Goal: Check status

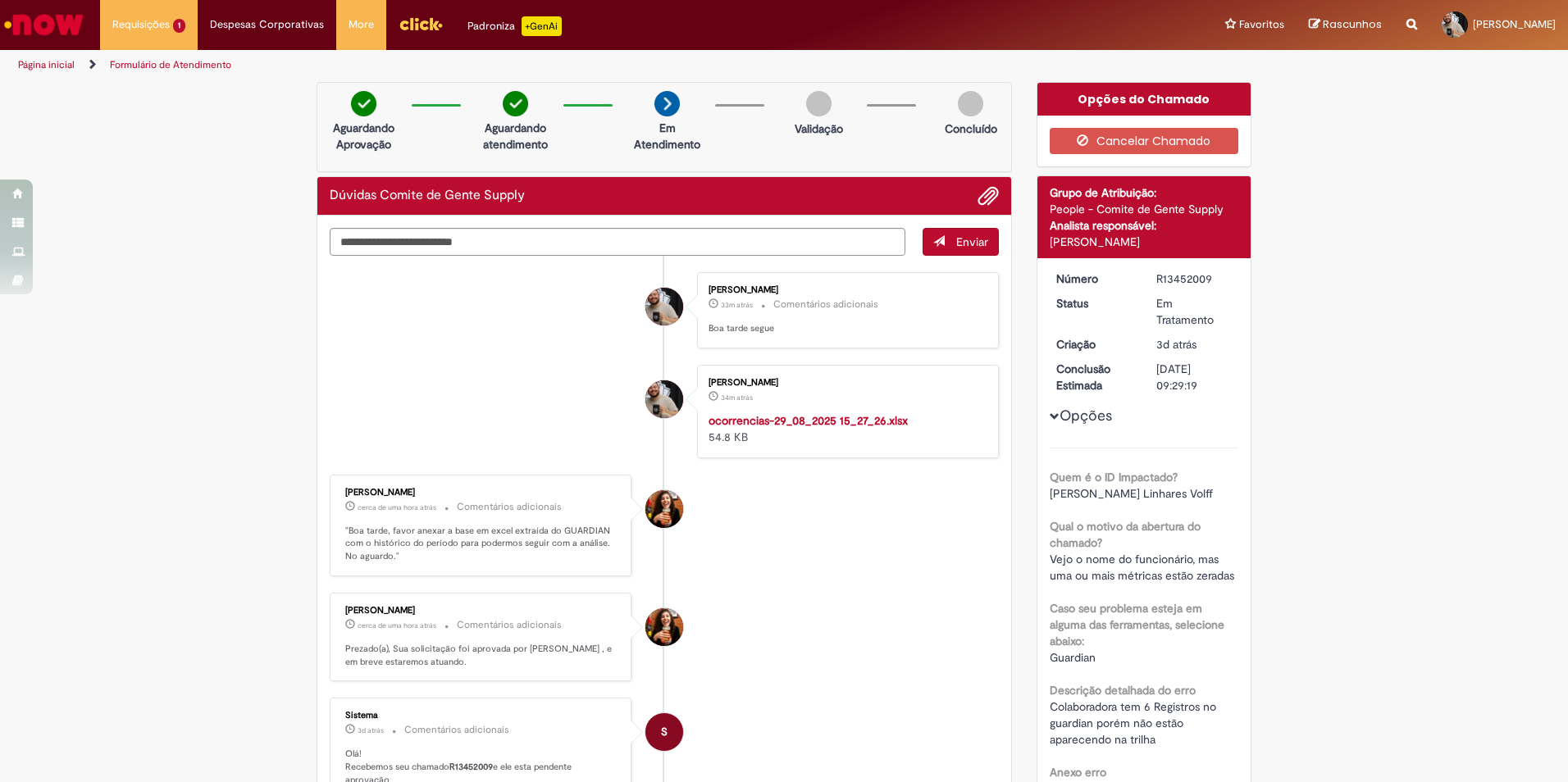
click at [502, 343] on li "[PERSON_NAME] 33m atrás 33 minutos atrás Comentários adicionais Boa tarde segue" at bounding box center [664, 310] width 669 height 76
click at [159, 89] on span "Dúvidas Comite de Gente Supply" at bounding box center [184, 87] width 135 height 12
click at [151, 69] on link "Exibir Todas as Solicitações" at bounding box center [190, 66] width 180 height 18
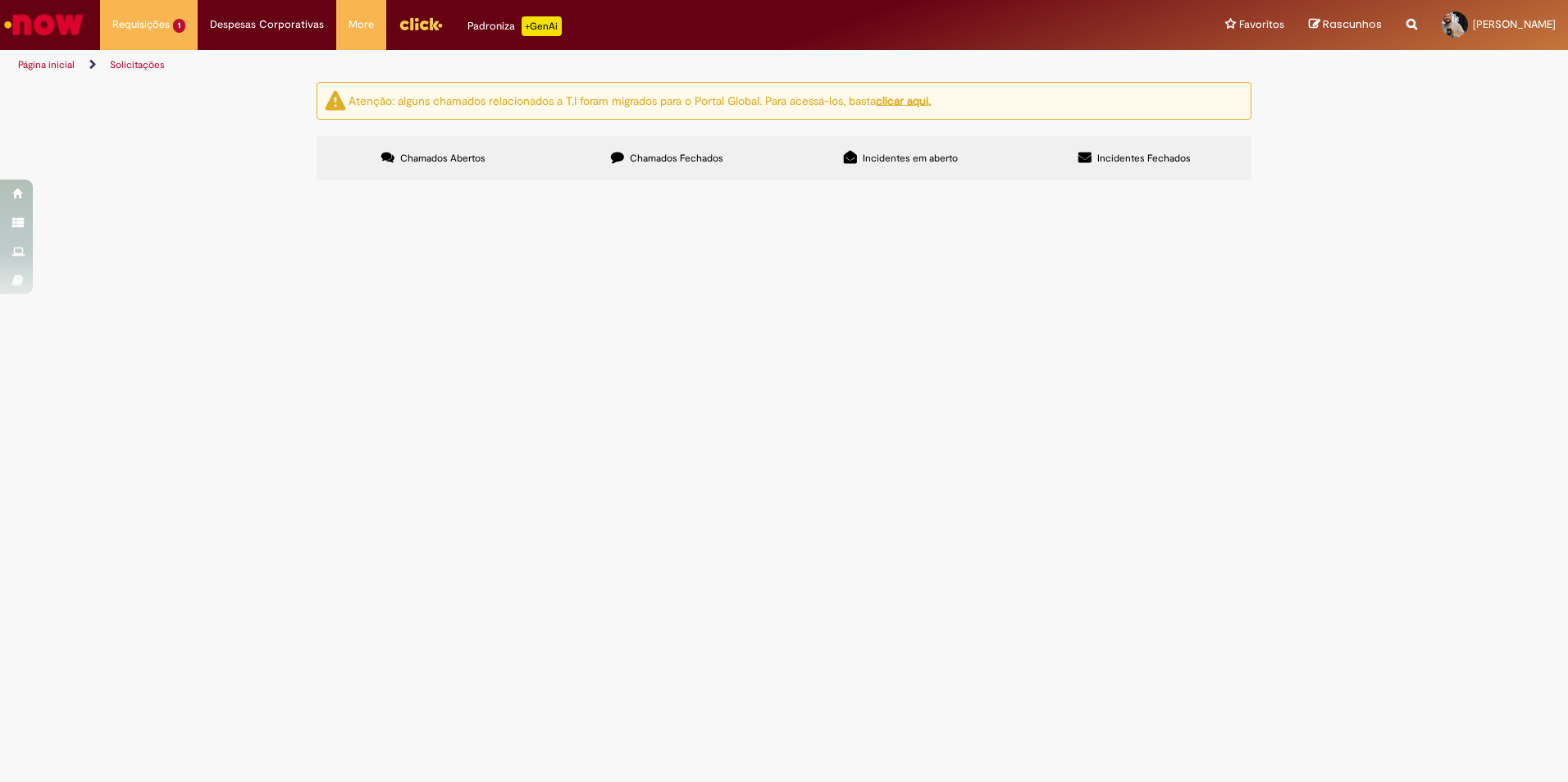
click at [674, 163] on span "Chamados Fechados" at bounding box center [676, 159] width 94 height 13
click at [0, 0] on span "Dúvidas Comite de Gente Supply" at bounding box center [0, 0] width 0 height 0
click at [866, 150] on label "Incidentes em aberto" at bounding box center [900, 158] width 233 height 44
click at [1088, 165] on label "Incidentes Fechados" at bounding box center [1134, 158] width 233 height 44
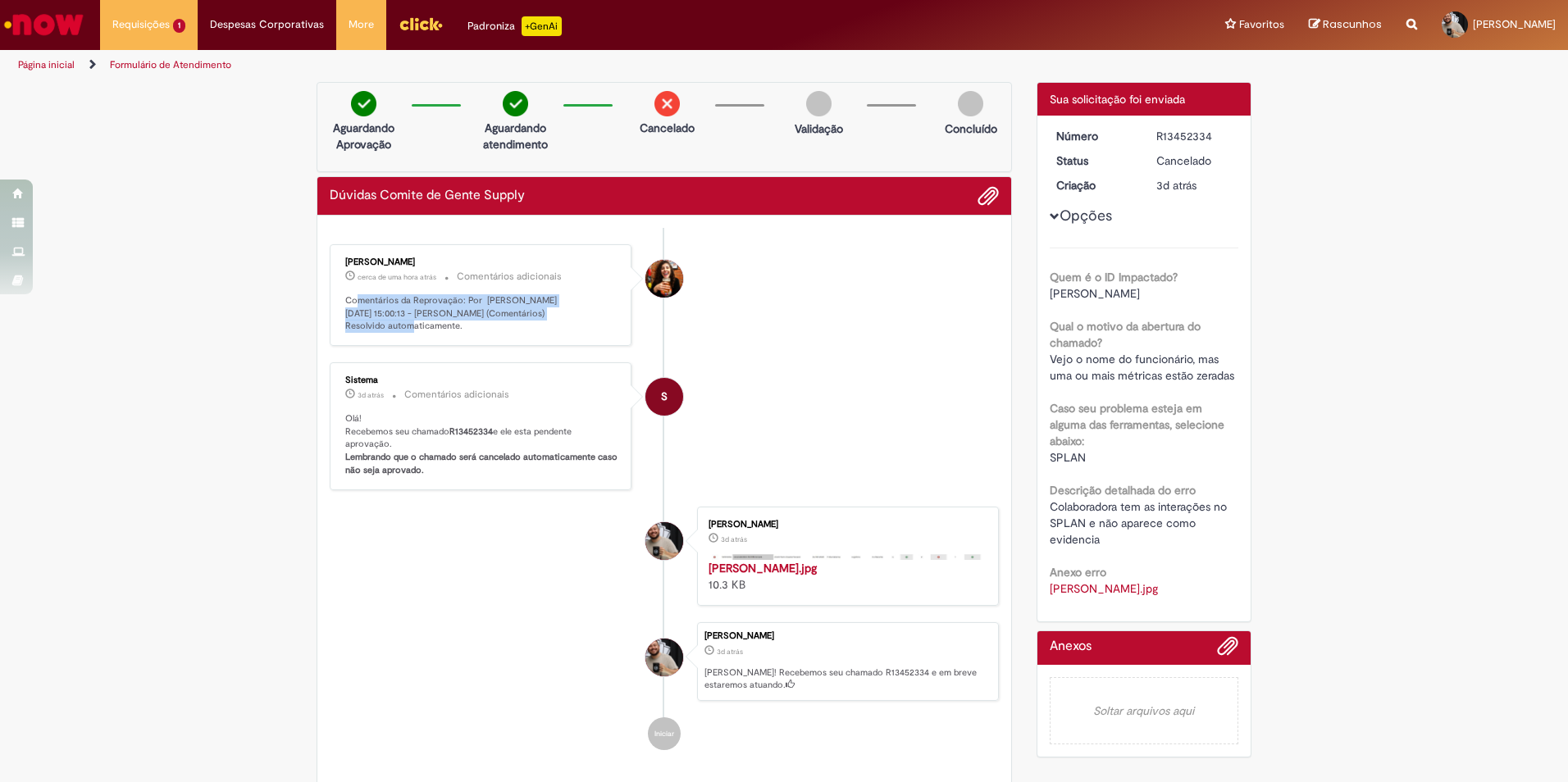
drag, startPoint x: 355, startPoint y: 301, endPoint x: 517, endPoint y: 310, distance: 162.2
click at [517, 310] on p "Comentários da Reprovação: Por [PERSON_NAME] [DATE] 15:00:13 - [PERSON_NAME] (C…" at bounding box center [482, 314] width 273 height 38
drag, startPoint x: 517, startPoint y: 310, endPoint x: 506, endPoint y: 329, distance: 22.0
click at [507, 329] on p "Comentários da Reprovação: Por [PERSON_NAME] [DATE] 15:00:13 - [PERSON_NAME] (C…" at bounding box center [482, 314] width 273 height 38
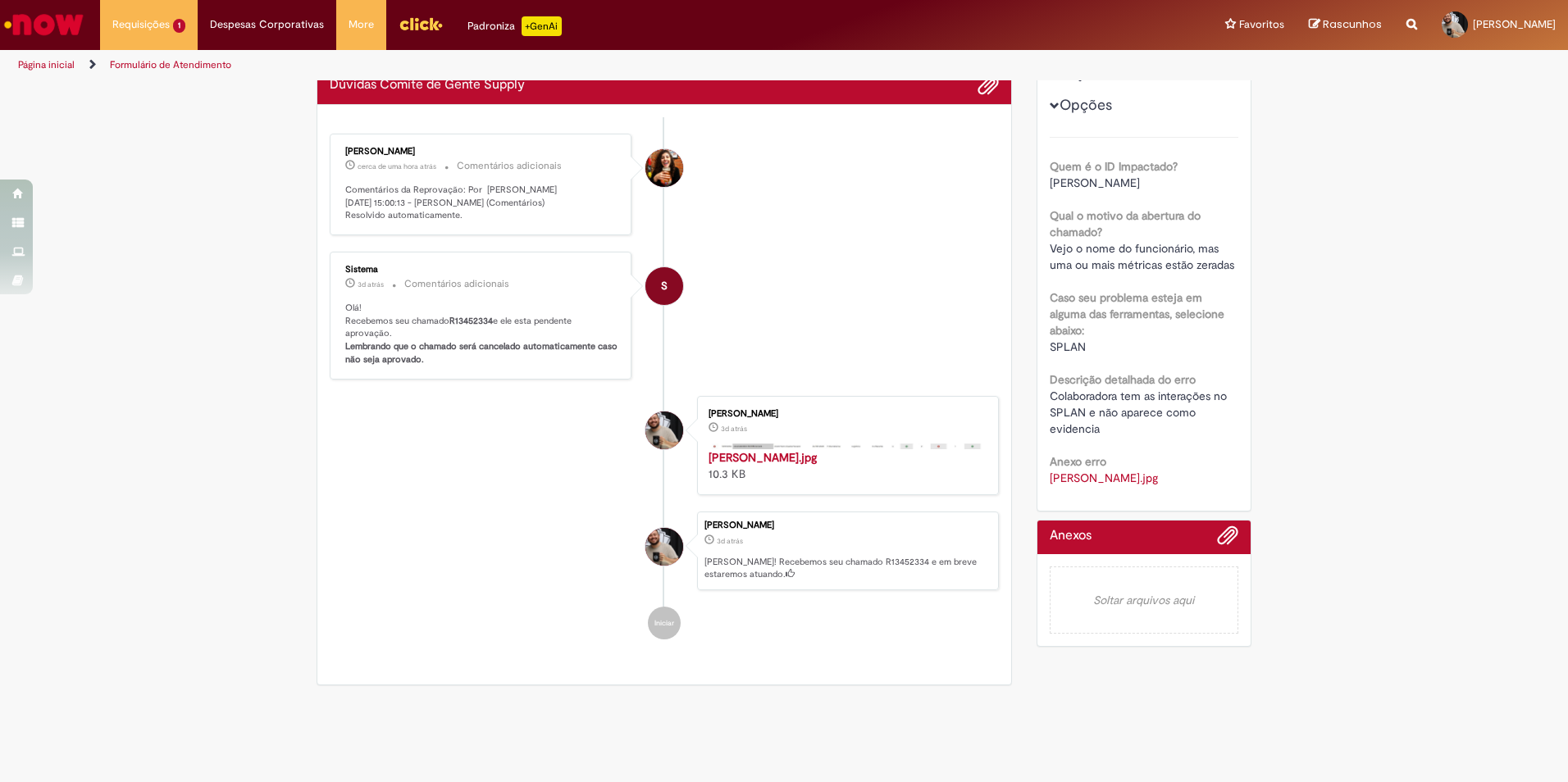
scroll to position [82, 0]
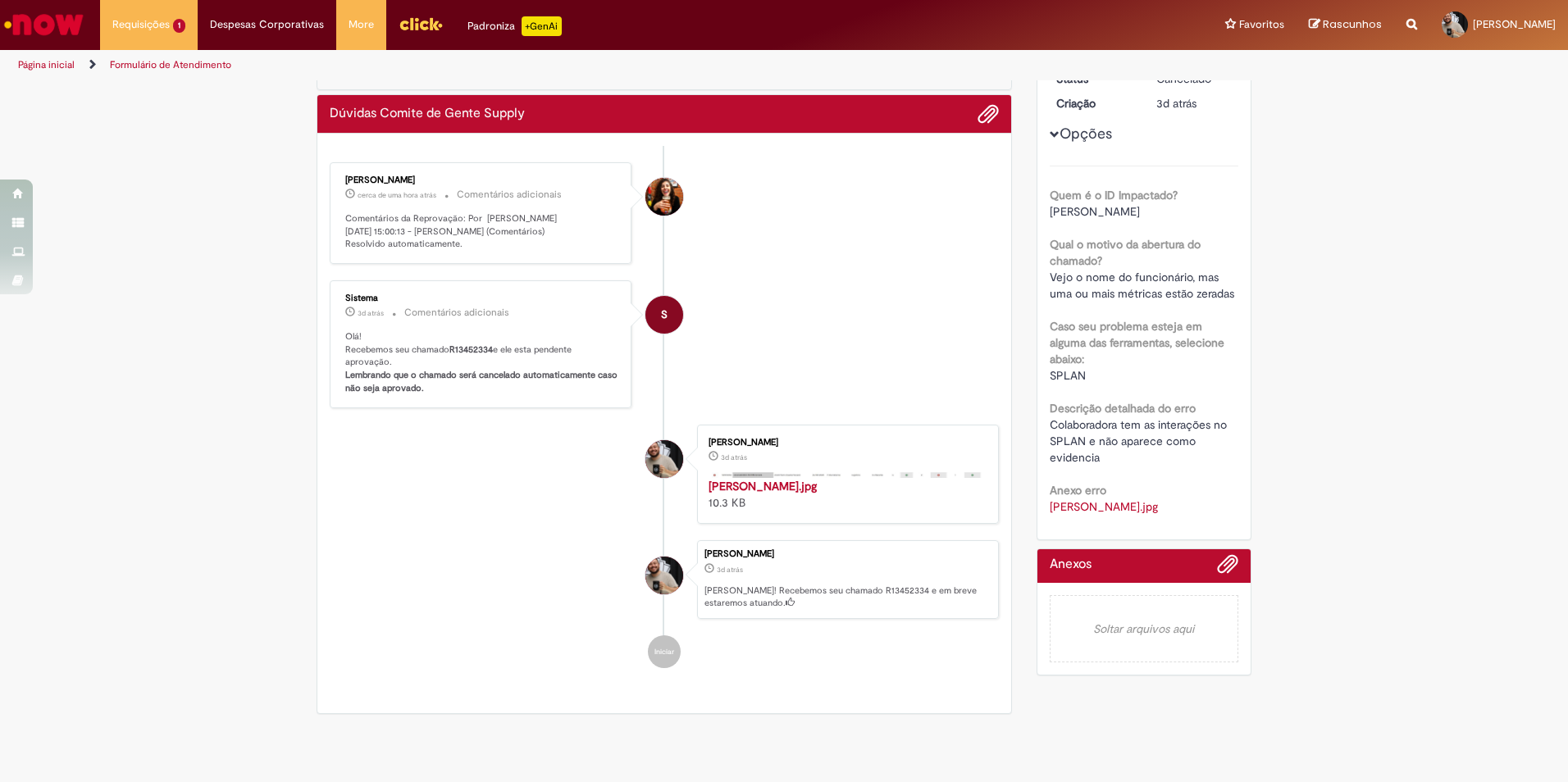
click at [359, 217] on p "Comentários da Reprovação: Por [PERSON_NAME] [DATE] 15:00:13 - [PERSON_NAME] (C…" at bounding box center [482, 232] width 273 height 38
click at [380, 244] on p "Comentários da Reprovação: Por [PERSON_NAME] [DATE] 15:00:13 - [PERSON_NAME] (C…" at bounding box center [482, 232] width 273 height 38
drag, startPoint x: 380, startPoint y: 244, endPoint x: 551, endPoint y: 226, distance: 171.9
click at [551, 226] on p "Comentários da Reprovação: Por [PERSON_NAME] [DATE] 15:00:13 - [PERSON_NAME] (C…" at bounding box center [482, 232] width 273 height 38
click at [561, 229] on p "Comentários da Reprovação: Por [PERSON_NAME] [DATE] 15:00:13 - [PERSON_NAME] (C…" at bounding box center [482, 232] width 273 height 38
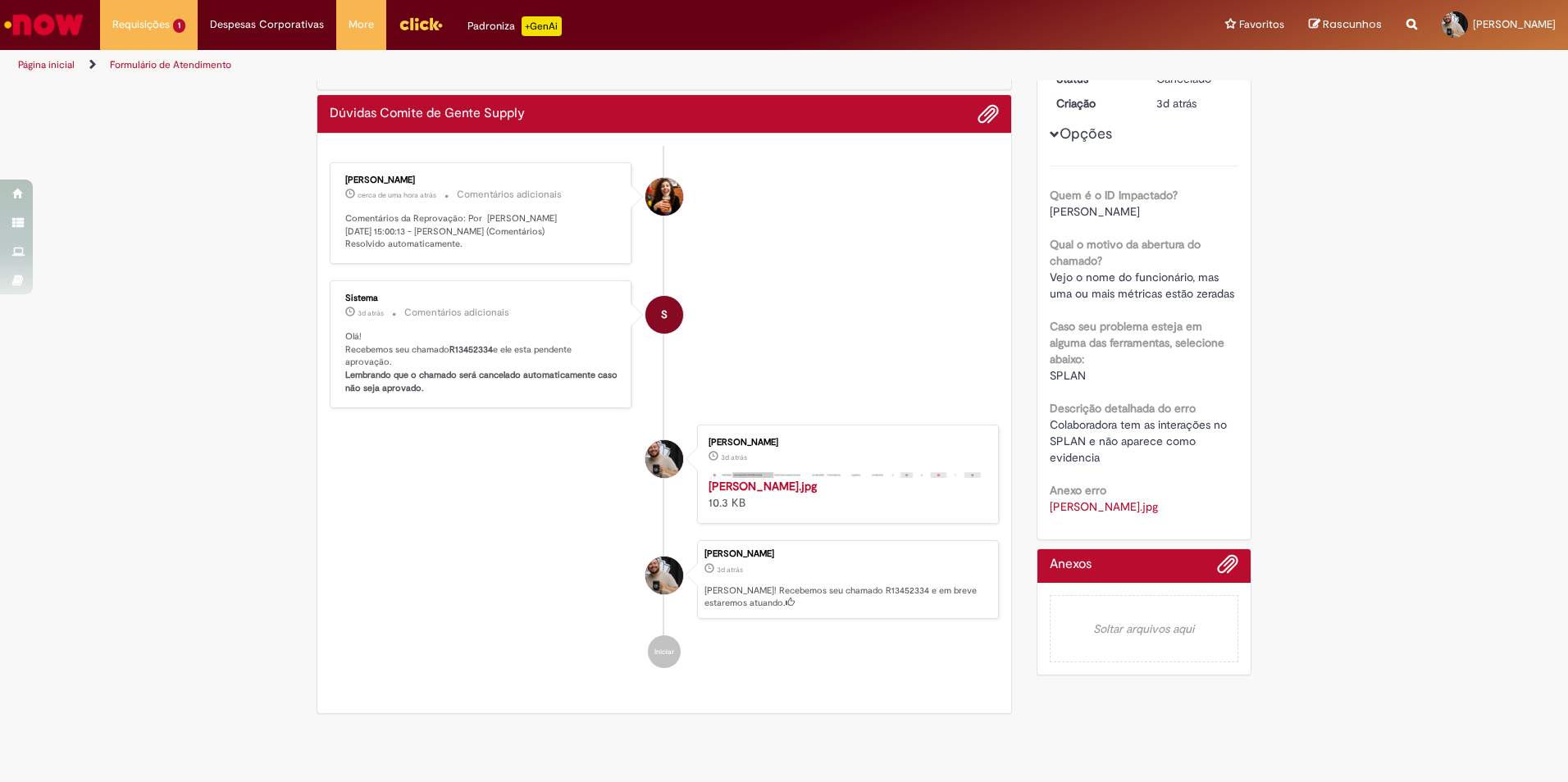
click at [561, 229] on p "Comentários da Reprovação: Por [PERSON_NAME] [DATE] 15:00:13 - [PERSON_NAME] (C…" at bounding box center [482, 232] width 273 height 38
drag, startPoint x: 561, startPoint y: 229, endPoint x: 458, endPoint y: 240, distance: 103.6
click at [458, 240] on p "Comentários da Reprovação: Por [PERSON_NAME] [DATE] 15:00:13 - [PERSON_NAME] (C…" at bounding box center [482, 232] width 273 height 38
click at [401, 231] on p "Comentários da Reprovação: Por [PERSON_NAME] [DATE] 15:00:13 - [PERSON_NAME] (C…" at bounding box center [482, 232] width 273 height 38
